Goal: Transaction & Acquisition: Subscribe to service/newsletter

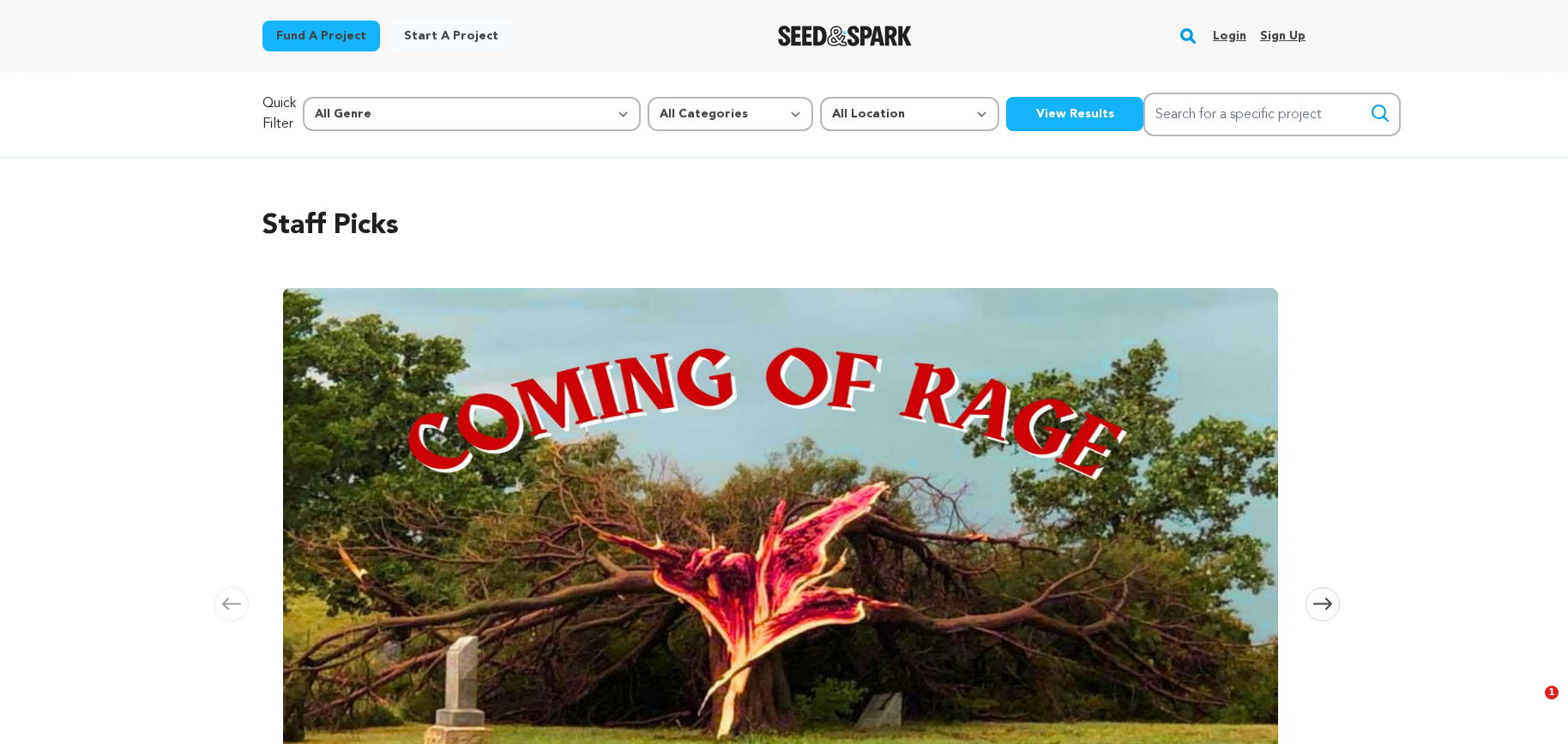
click at [1239, 37] on link "Login" at bounding box center [1229, 36] width 34 height 28
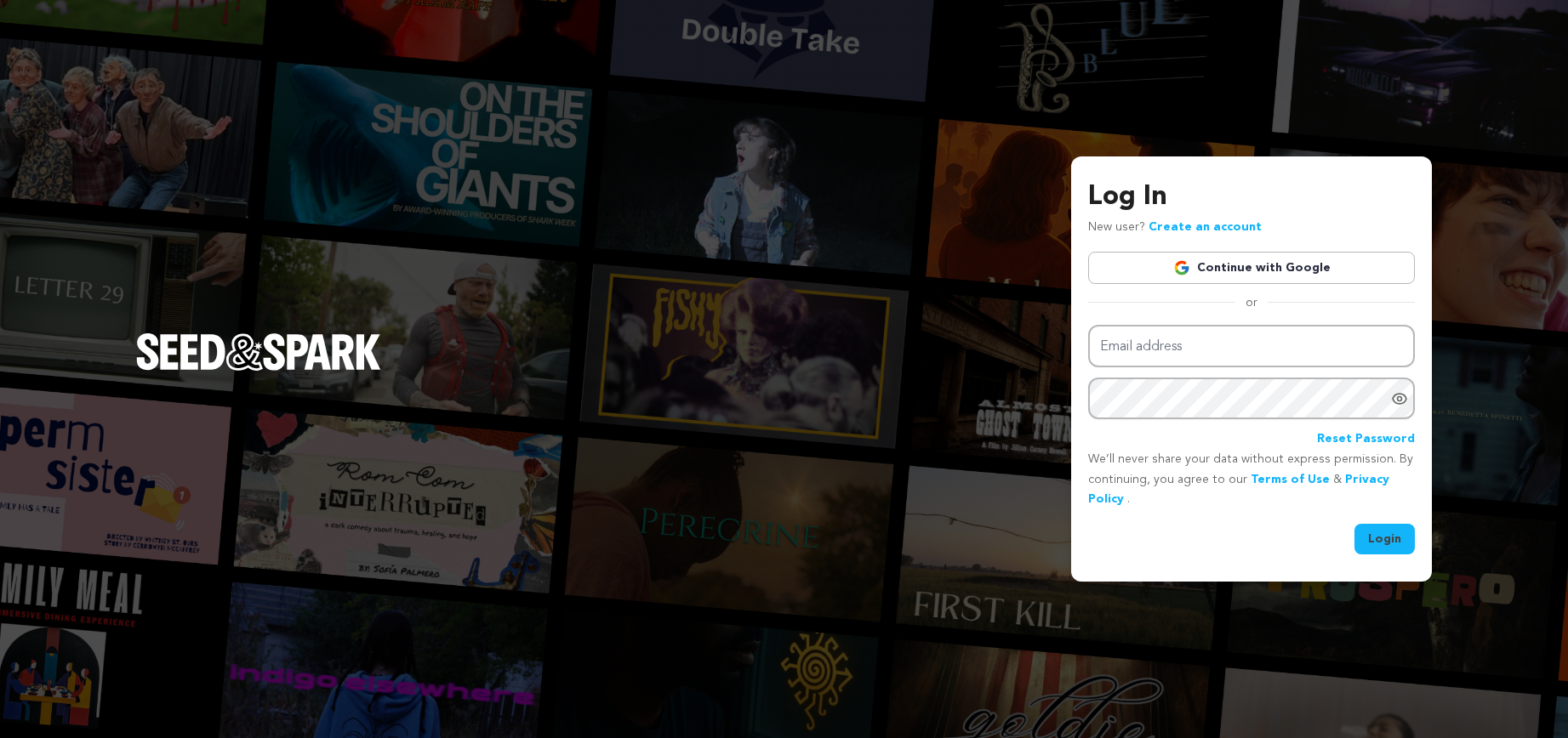
click at [1241, 271] on link "Continue with Google" at bounding box center [1251, 268] width 327 height 32
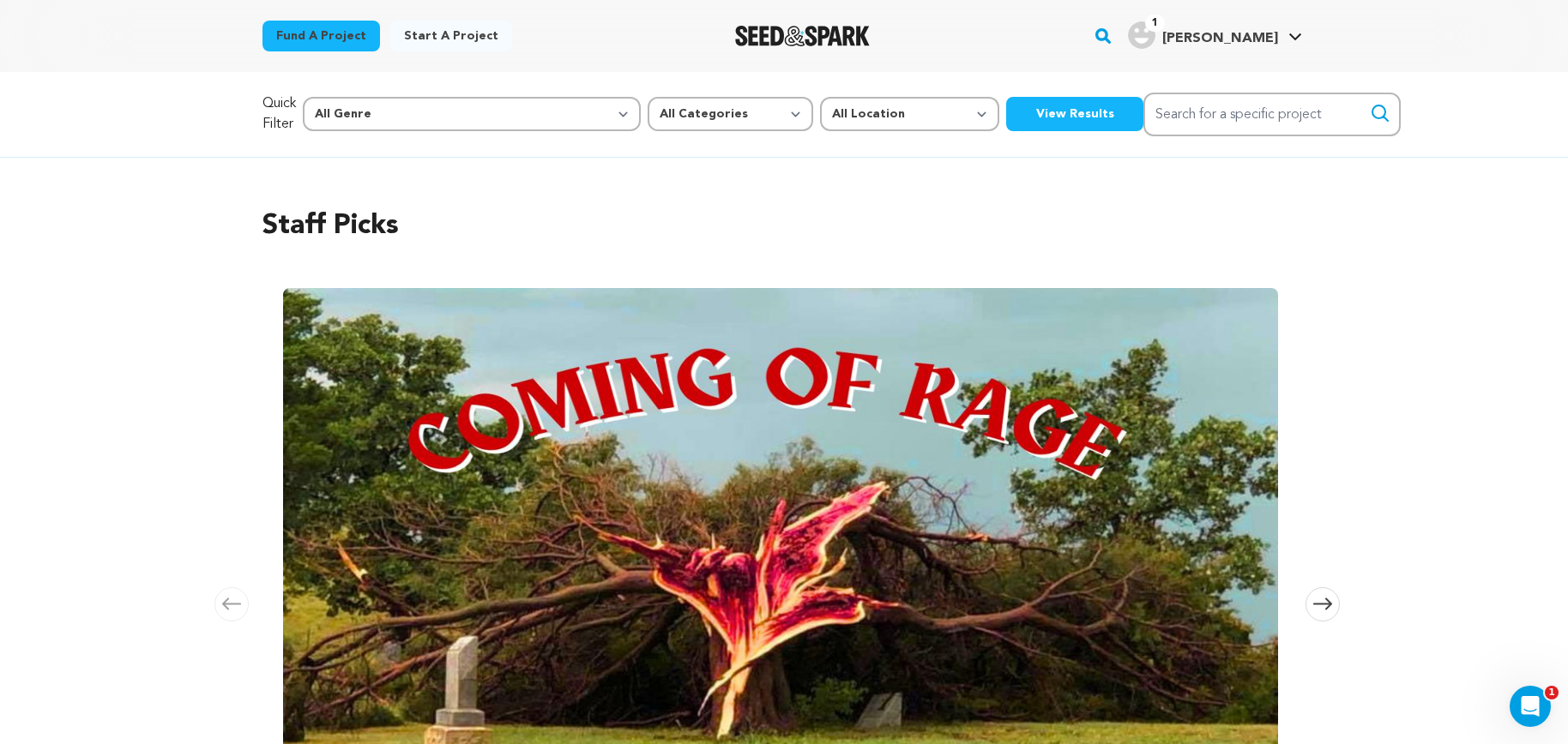
click at [1242, 28] on h4 "[PERSON_NAME]" at bounding box center [1220, 37] width 115 height 20
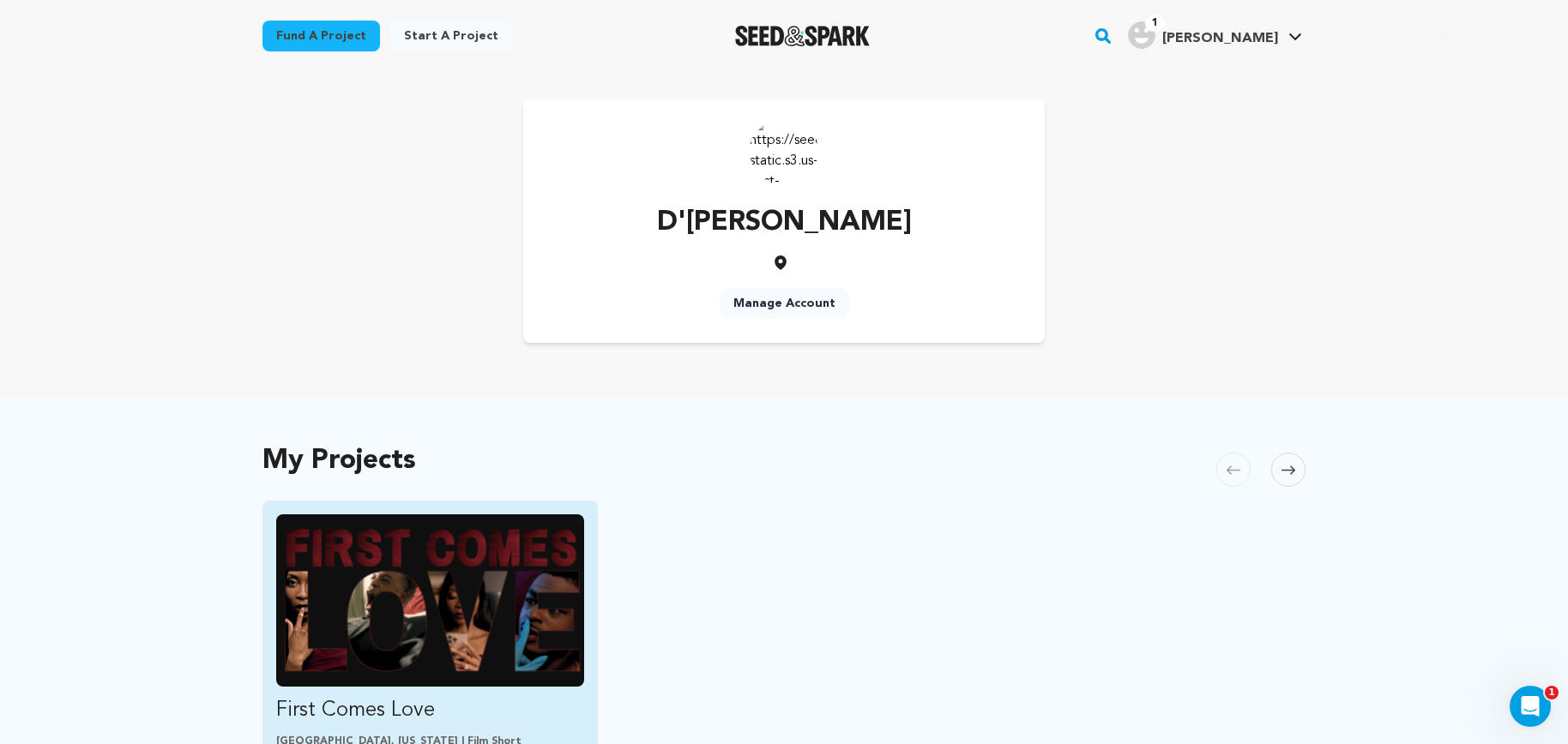
click at [428, 571] on img "Fund First Comes Love" at bounding box center [430, 600] width 308 height 172
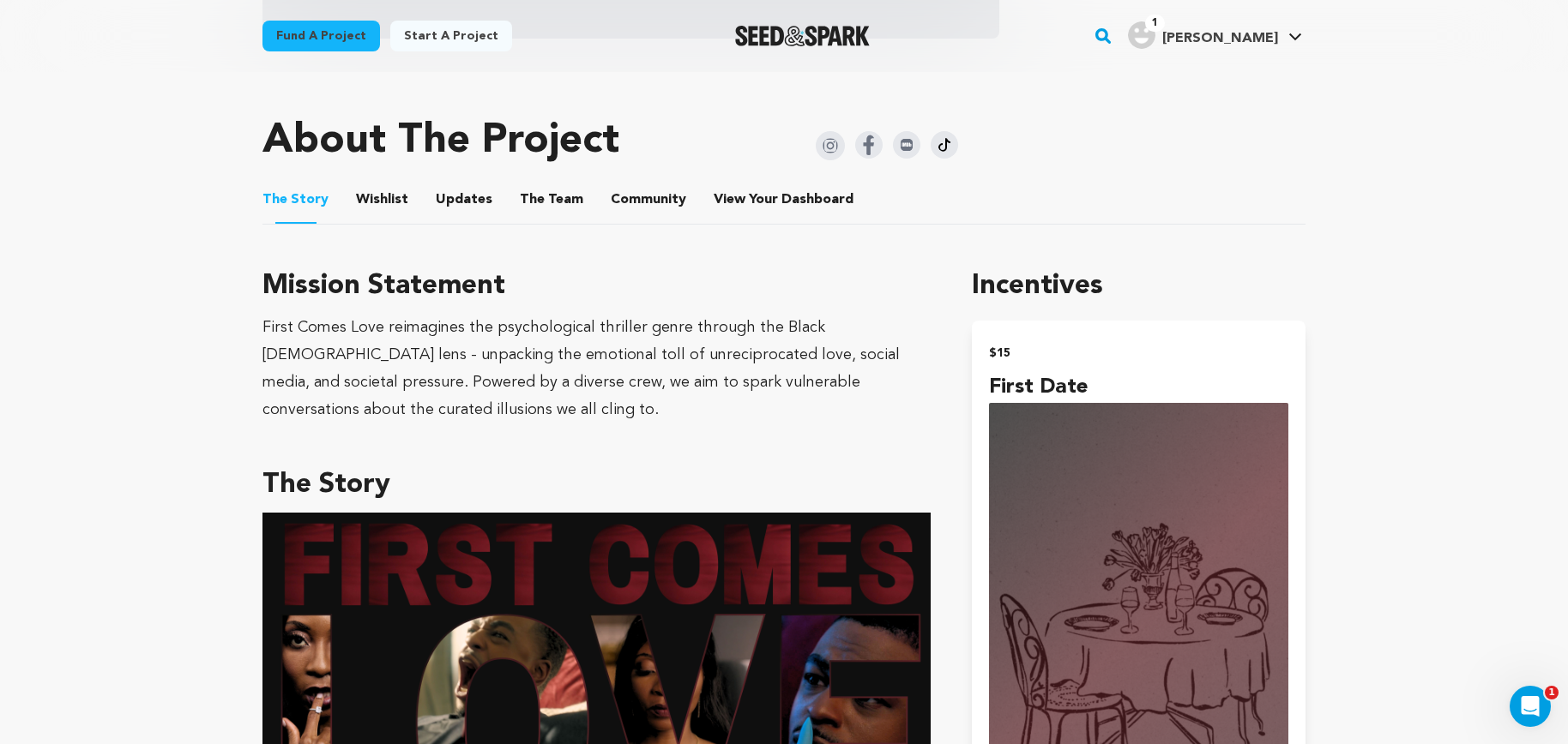
scroll to position [730, 0]
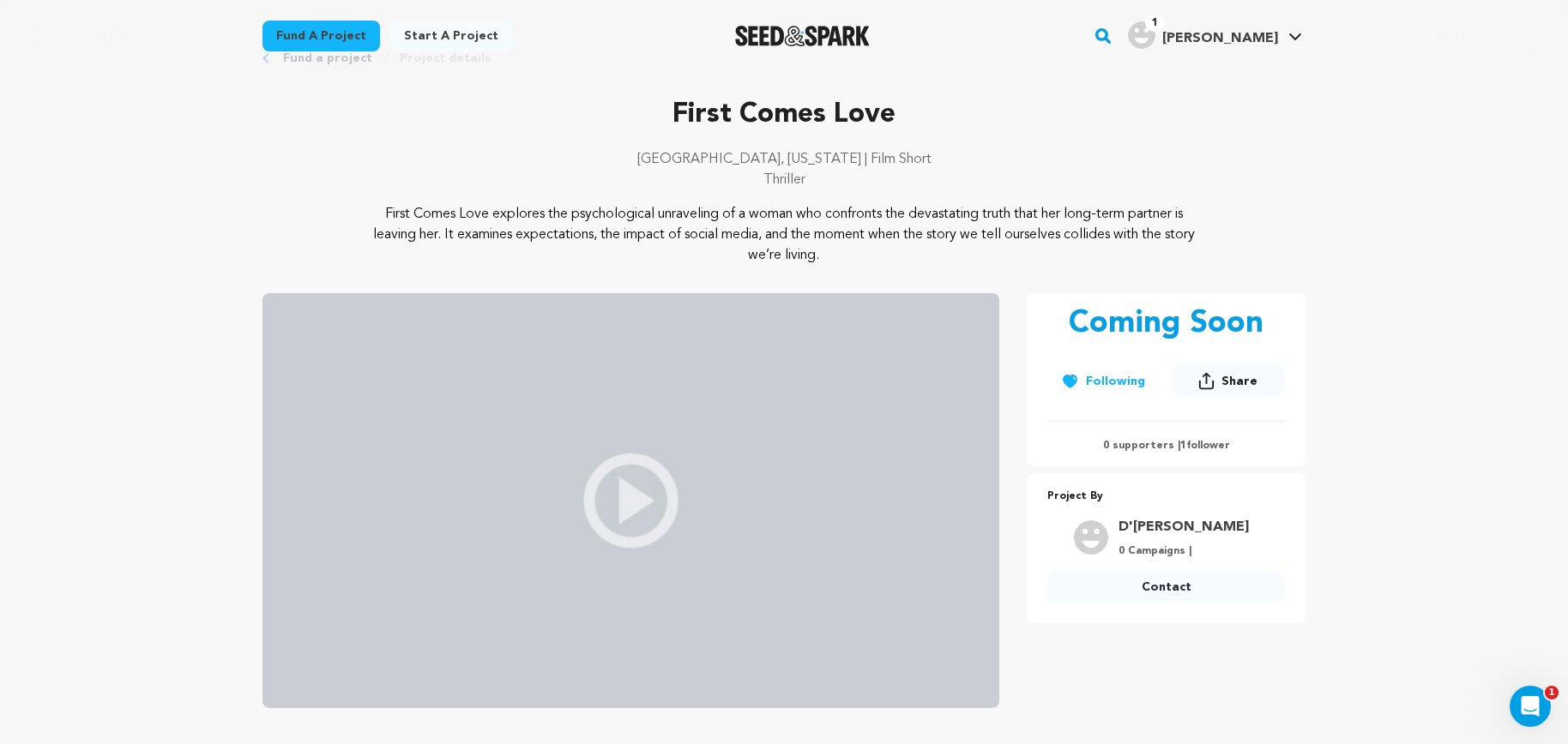
scroll to position [58, 0]
click at [1089, 375] on button "Following" at bounding box center [1103, 381] width 112 height 31
click at [1219, 379] on button "Share" at bounding box center [1229, 380] width 113 height 32
click at [1101, 380] on button "Follow" at bounding box center [1104, 381] width 113 height 31
drag, startPoint x: 1101, startPoint y: 381, endPoint x: 1132, endPoint y: 401, distance: 36.9
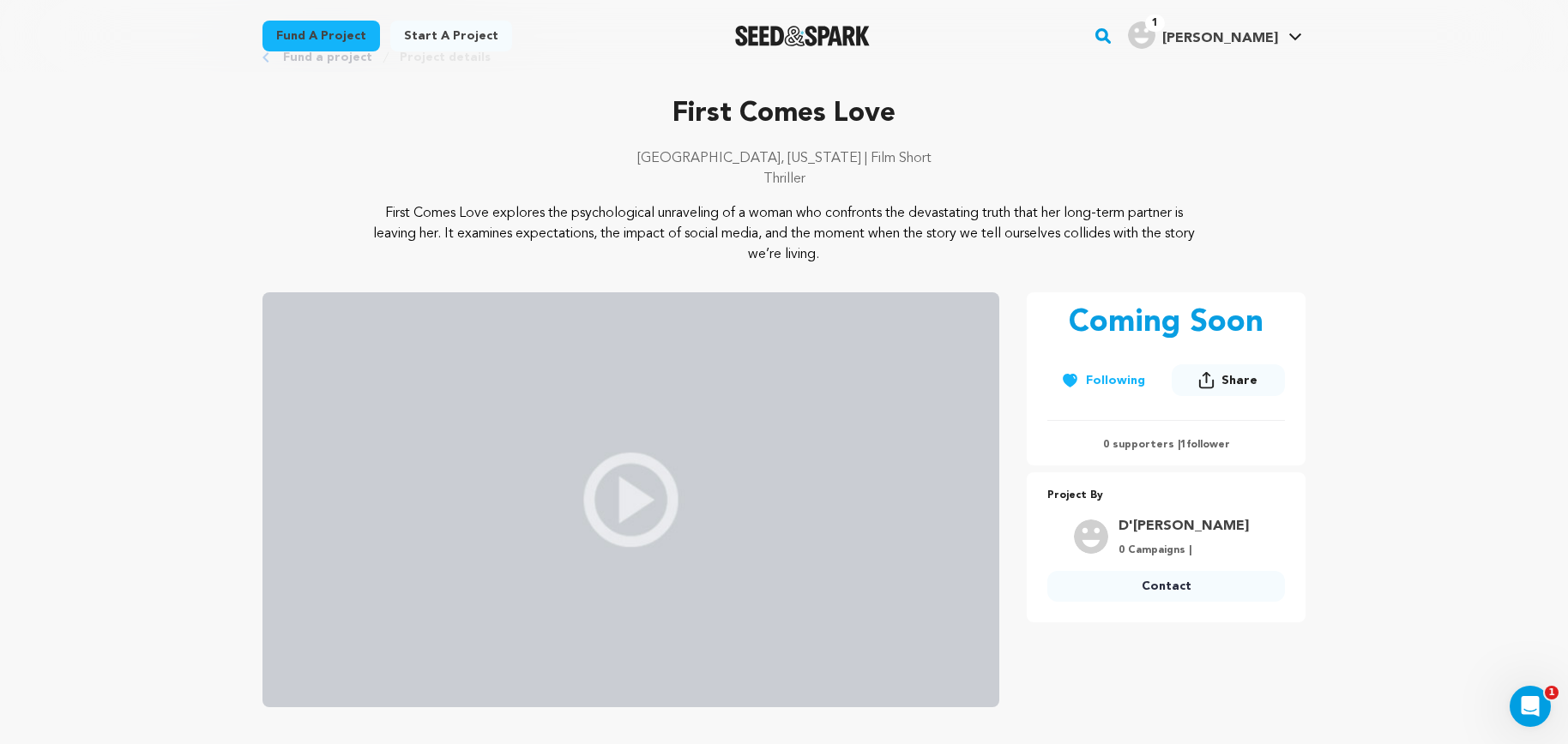
click at [1132, 401] on div "Follow Following" at bounding box center [1104, 384] width 113 height 37
